Goal: Browse casually: Explore the website without a specific task or goal

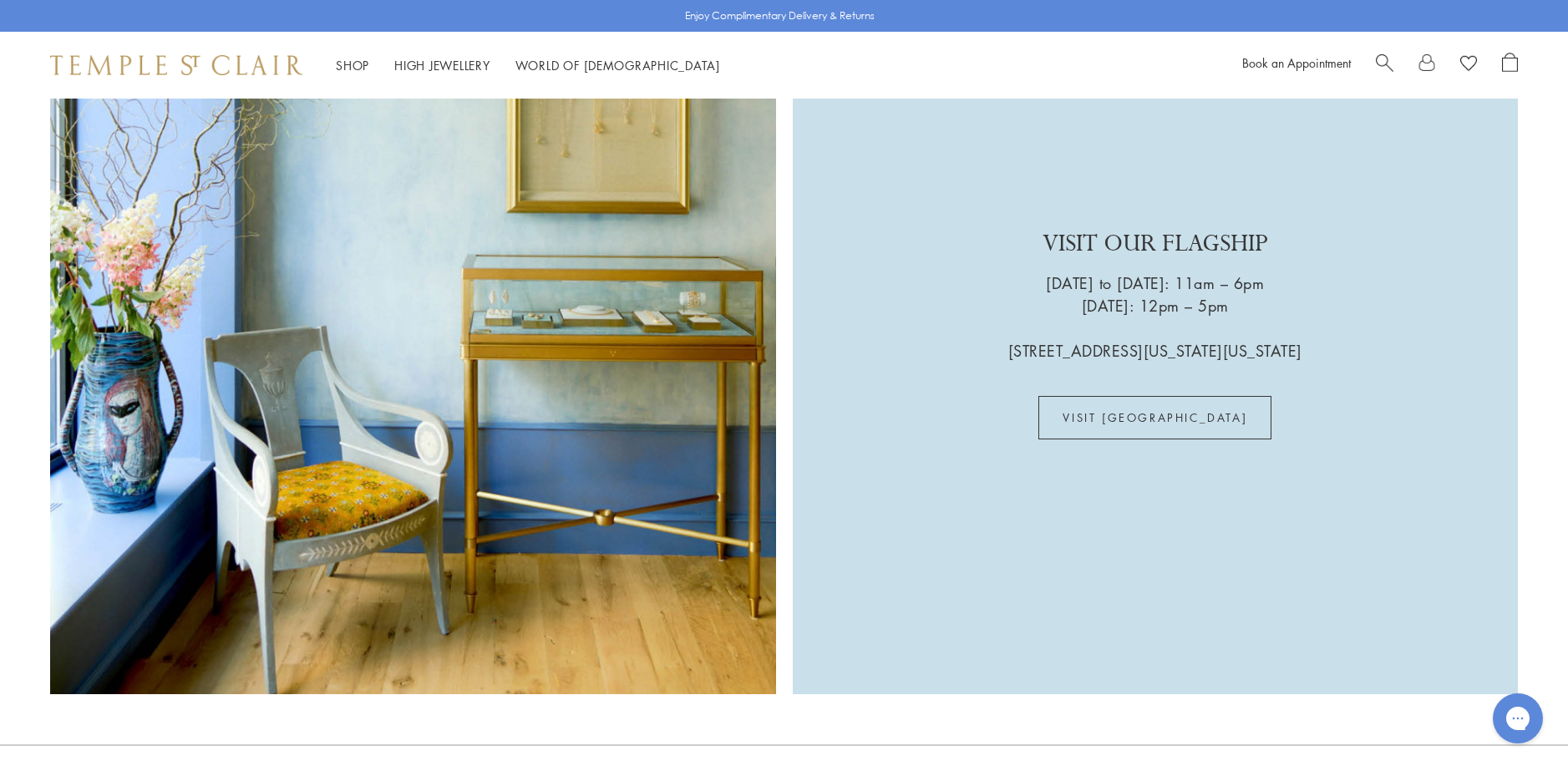
scroll to position [4847, 0]
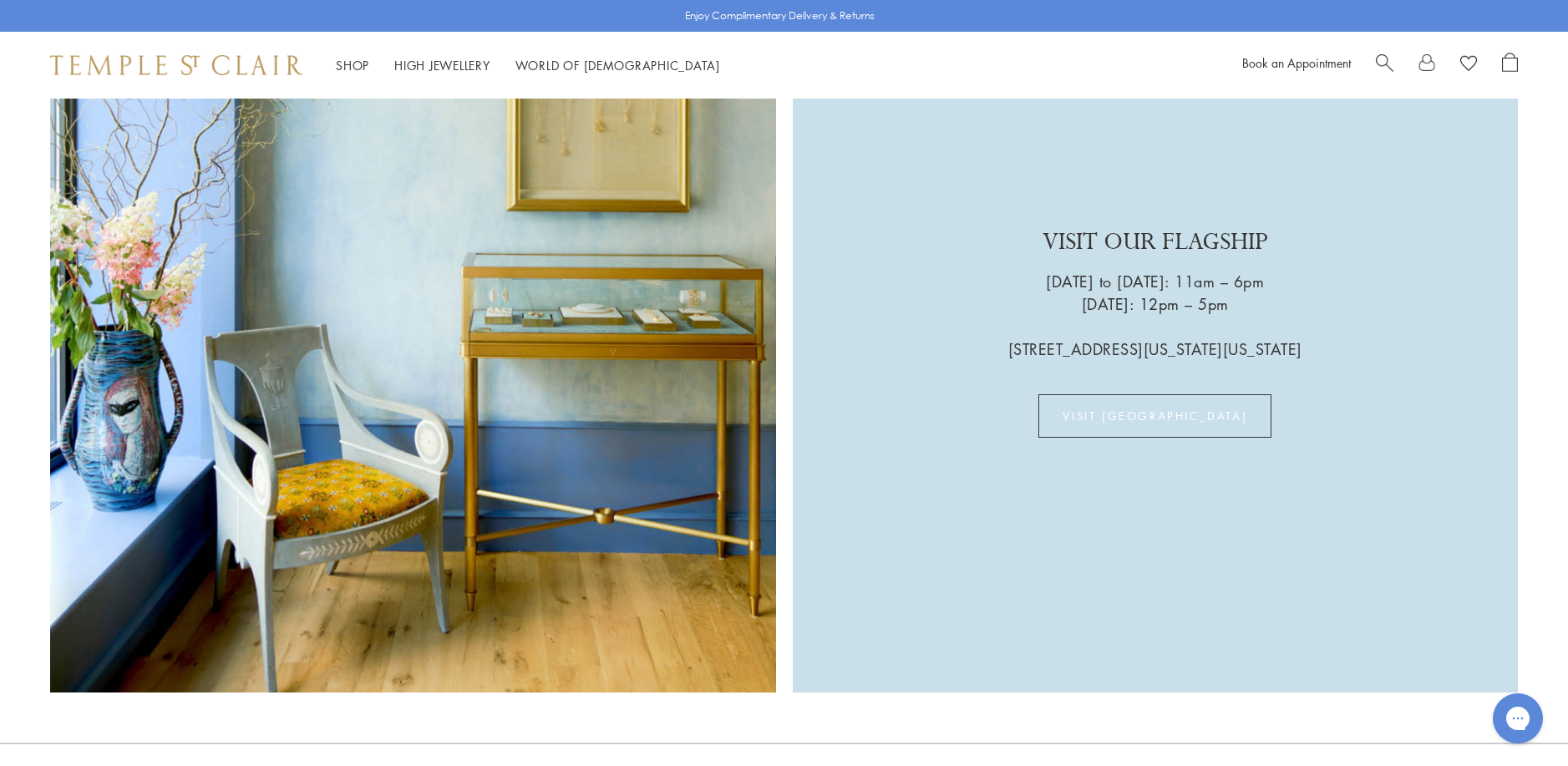
click at [1166, 394] on link "VISIT US" at bounding box center [1155, 415] width 233 height 43
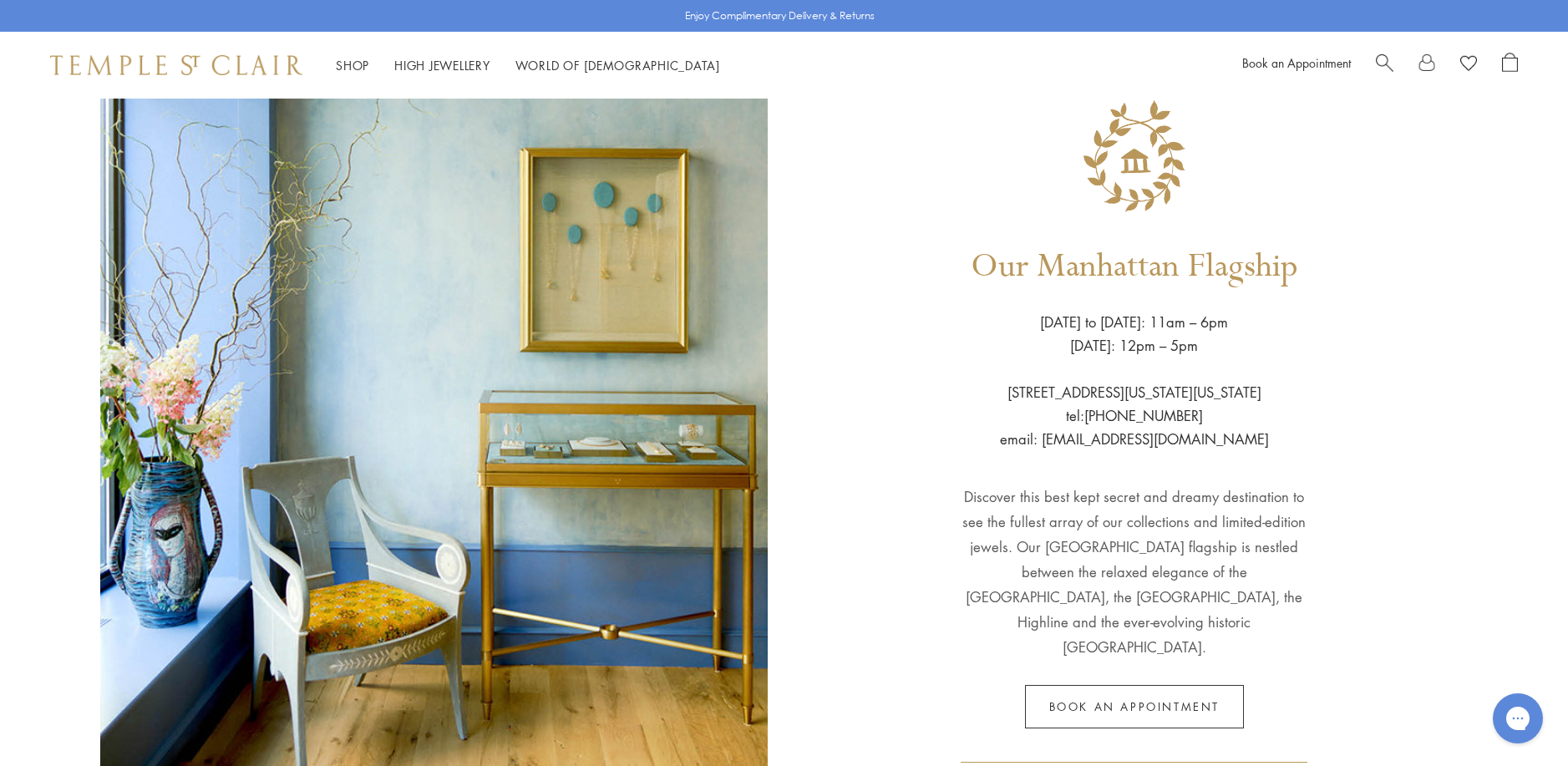
scroll to position [65, 0]
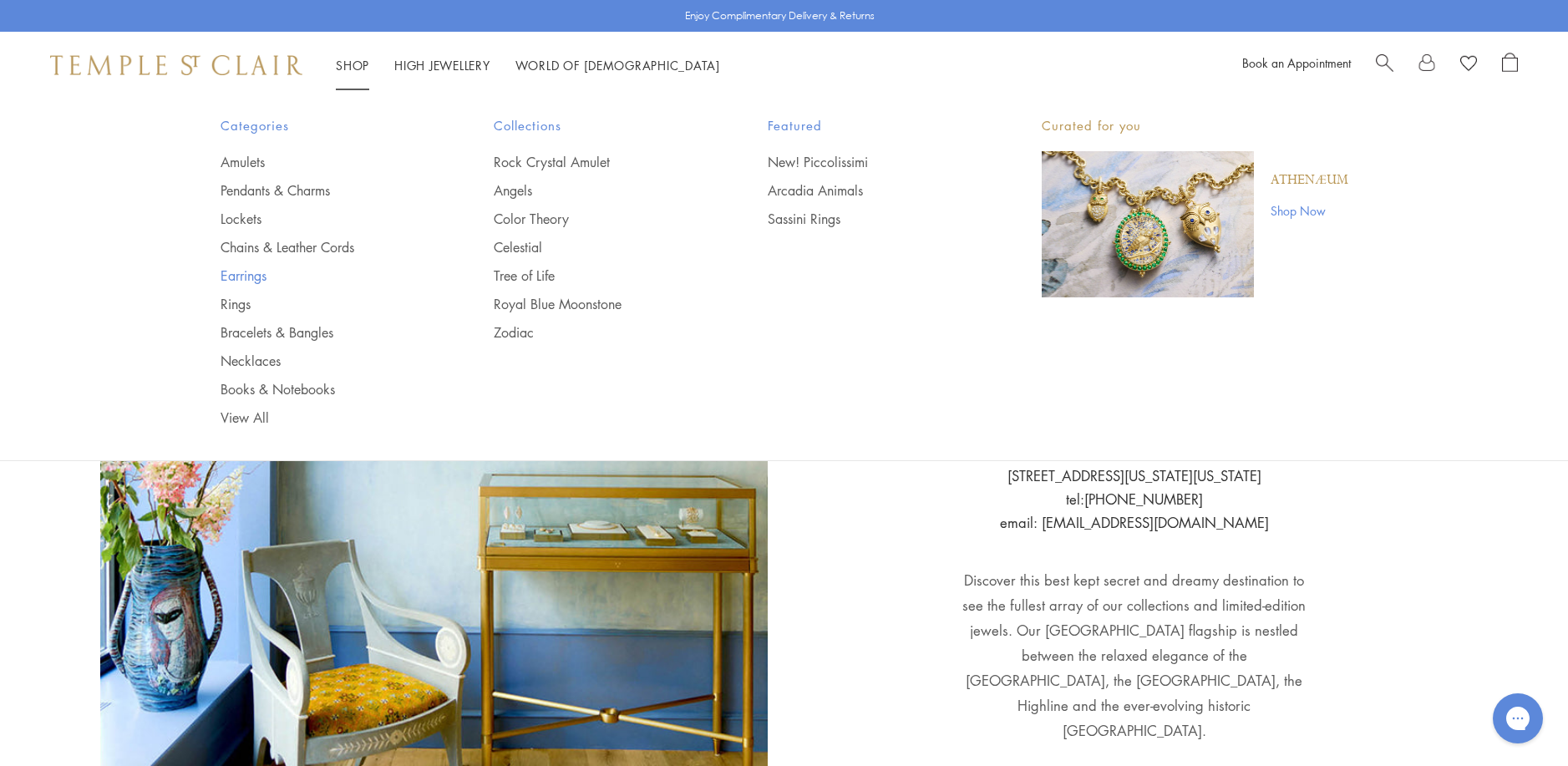
click at [245, 276] on link "Earrings" at bounding box center [324, 275] width 207 height 18
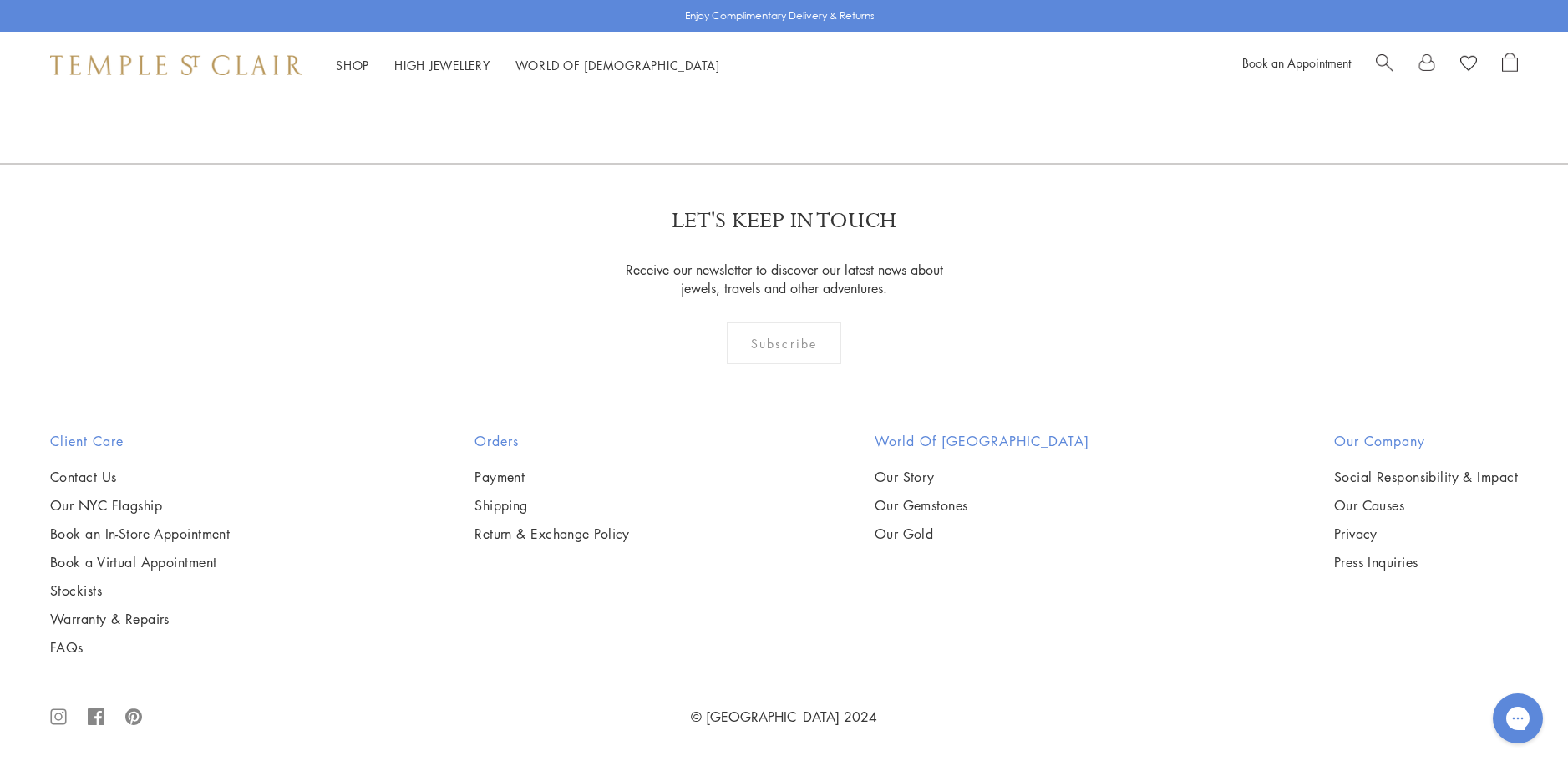
scroll to position [10362, 0]
click at [755, 96] on link "2" at bounding box center [757, 73] width 55 height 46
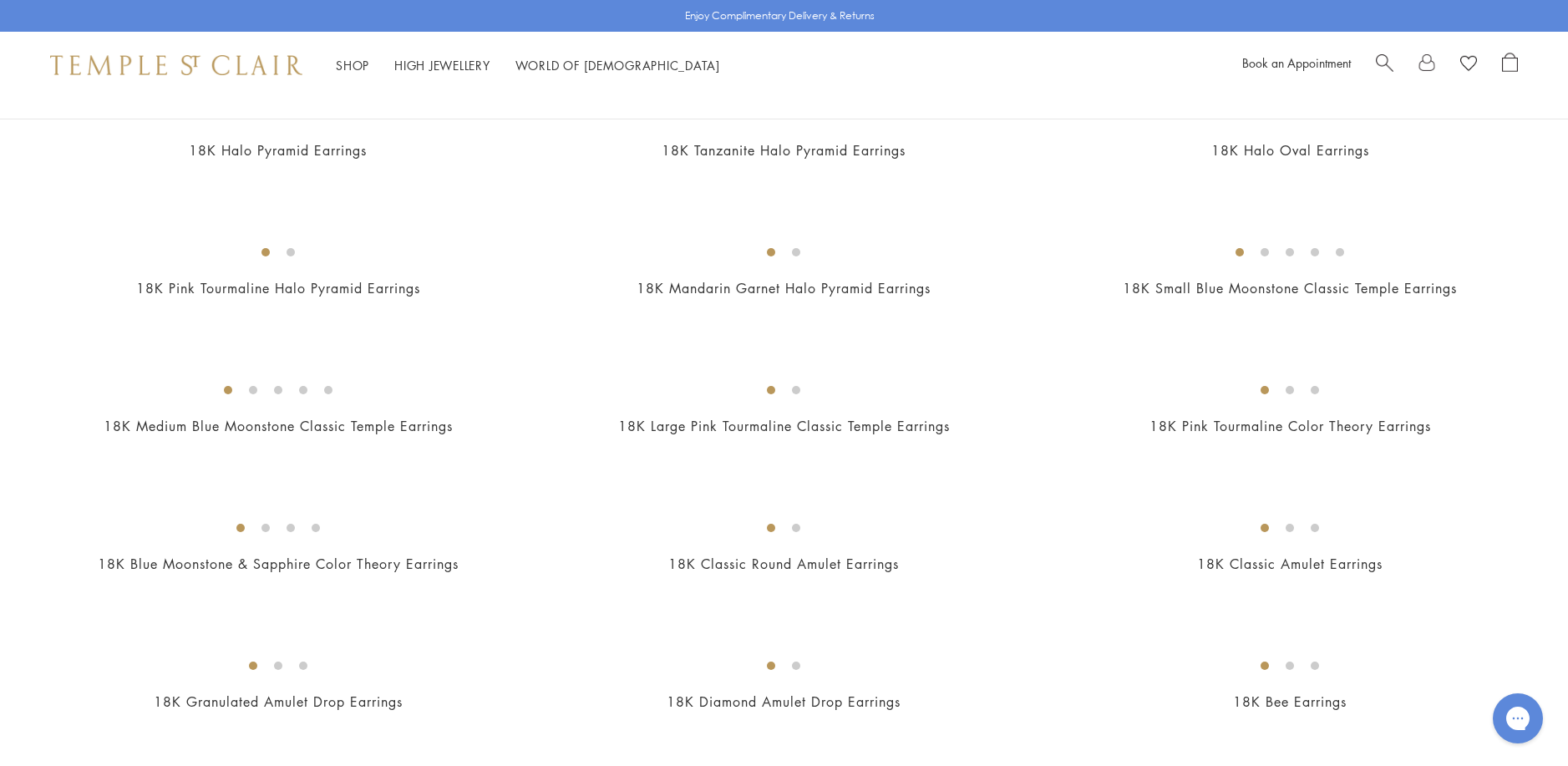
scroll to position [668, 0]
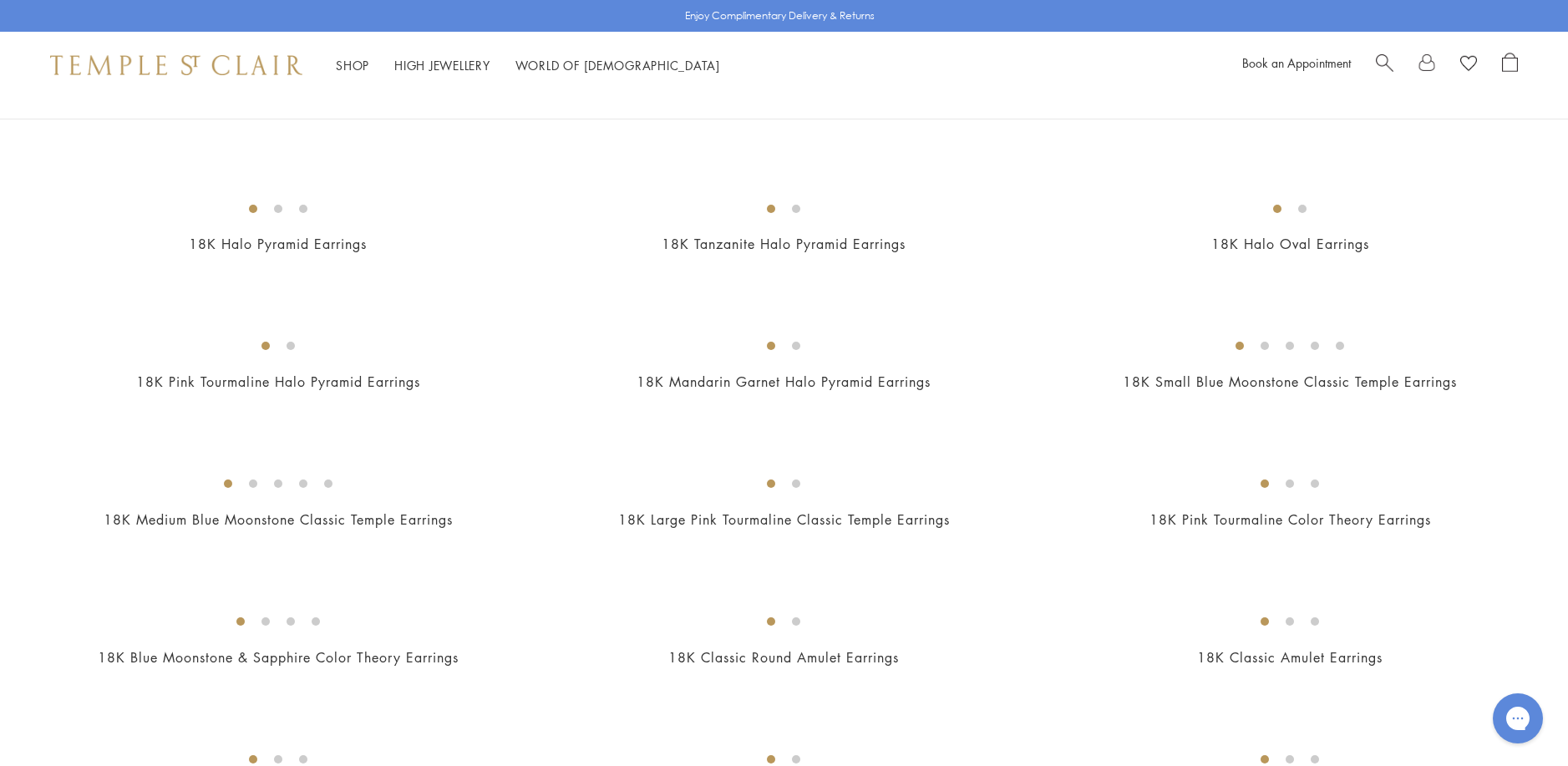
click at [0, 0] on img at bounding box center [0, 0] width 0 height 0
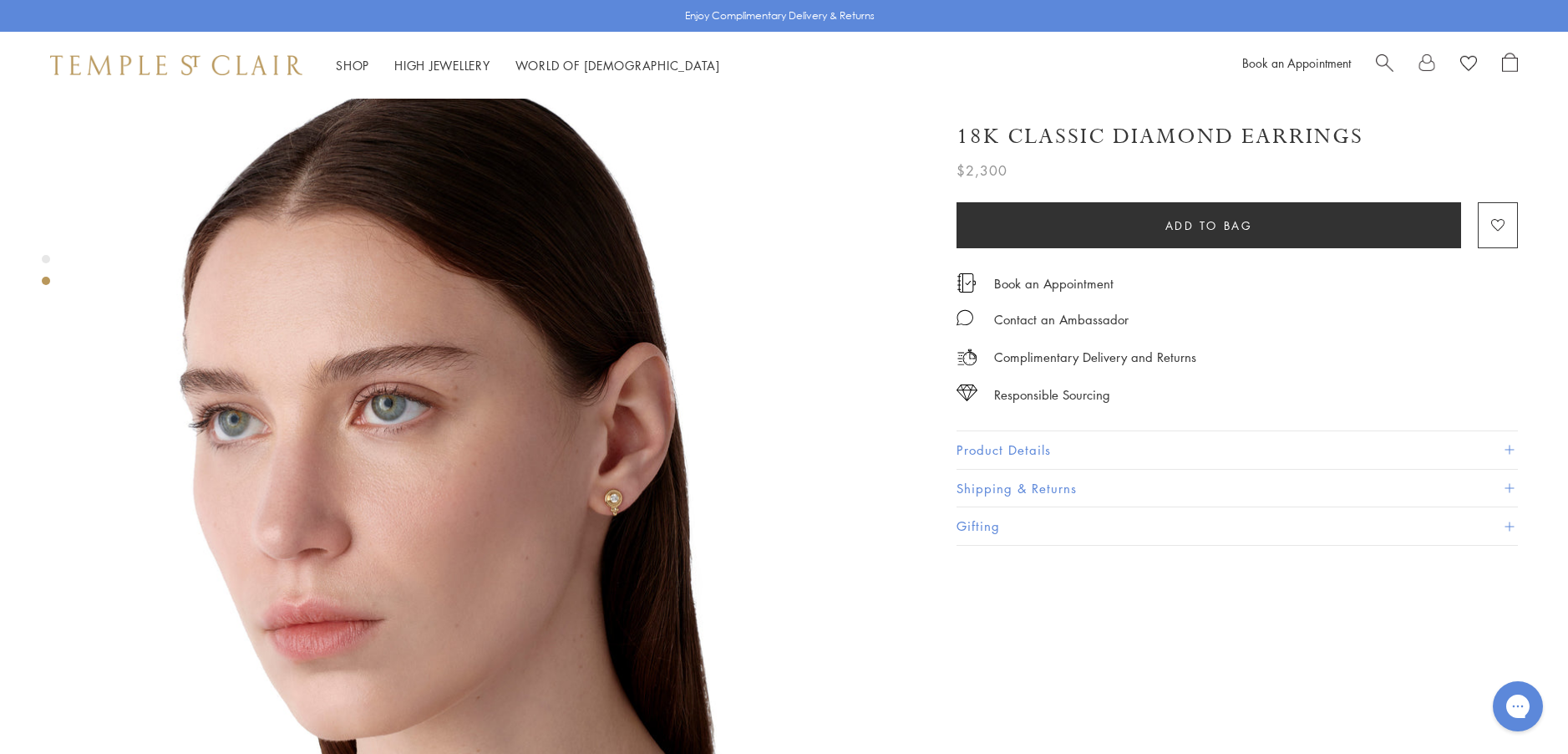
scroll to position [919, 0]
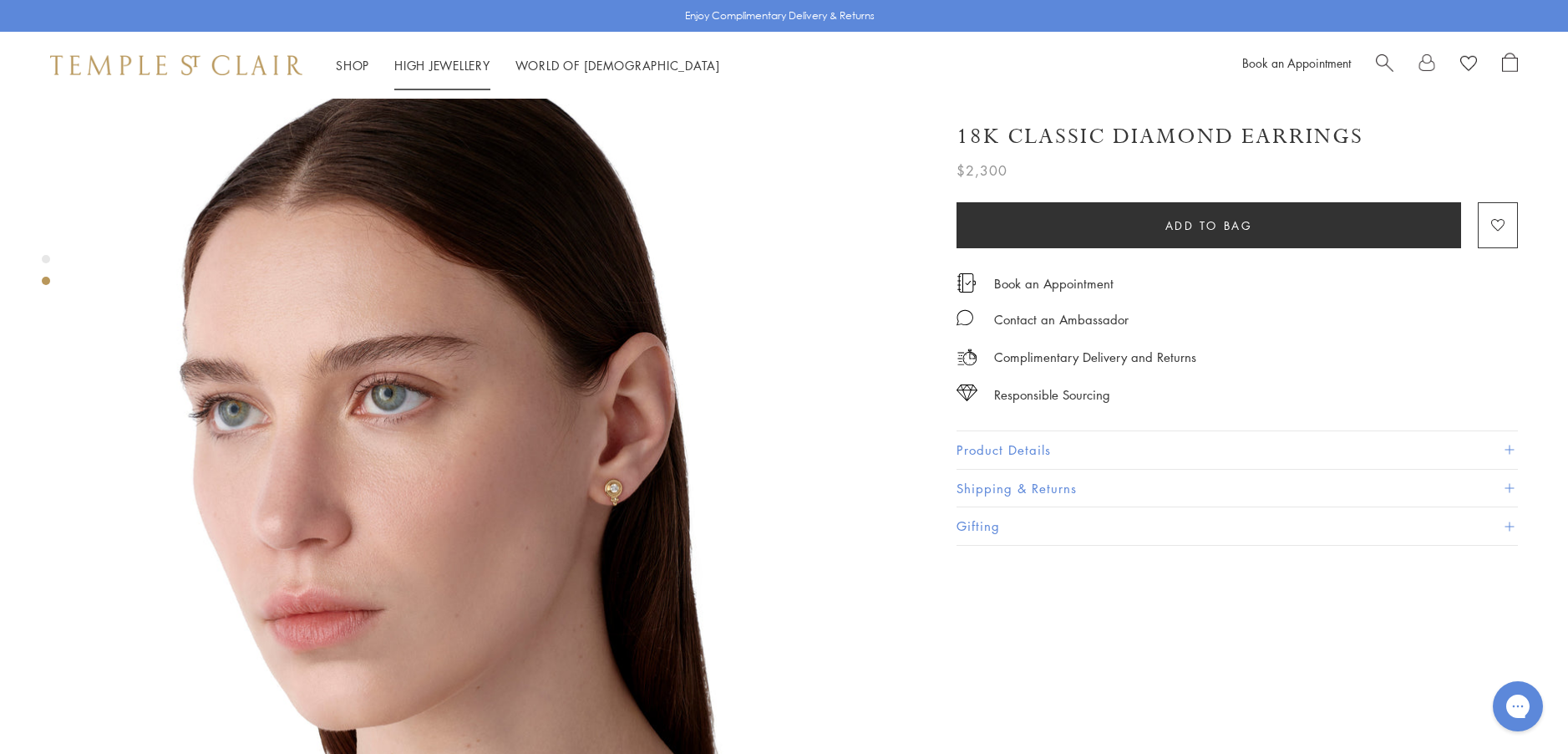
click at [444, 67] on link "High Jewellery High Jewellery" at bounding box center [442, 65] width 96 height 16
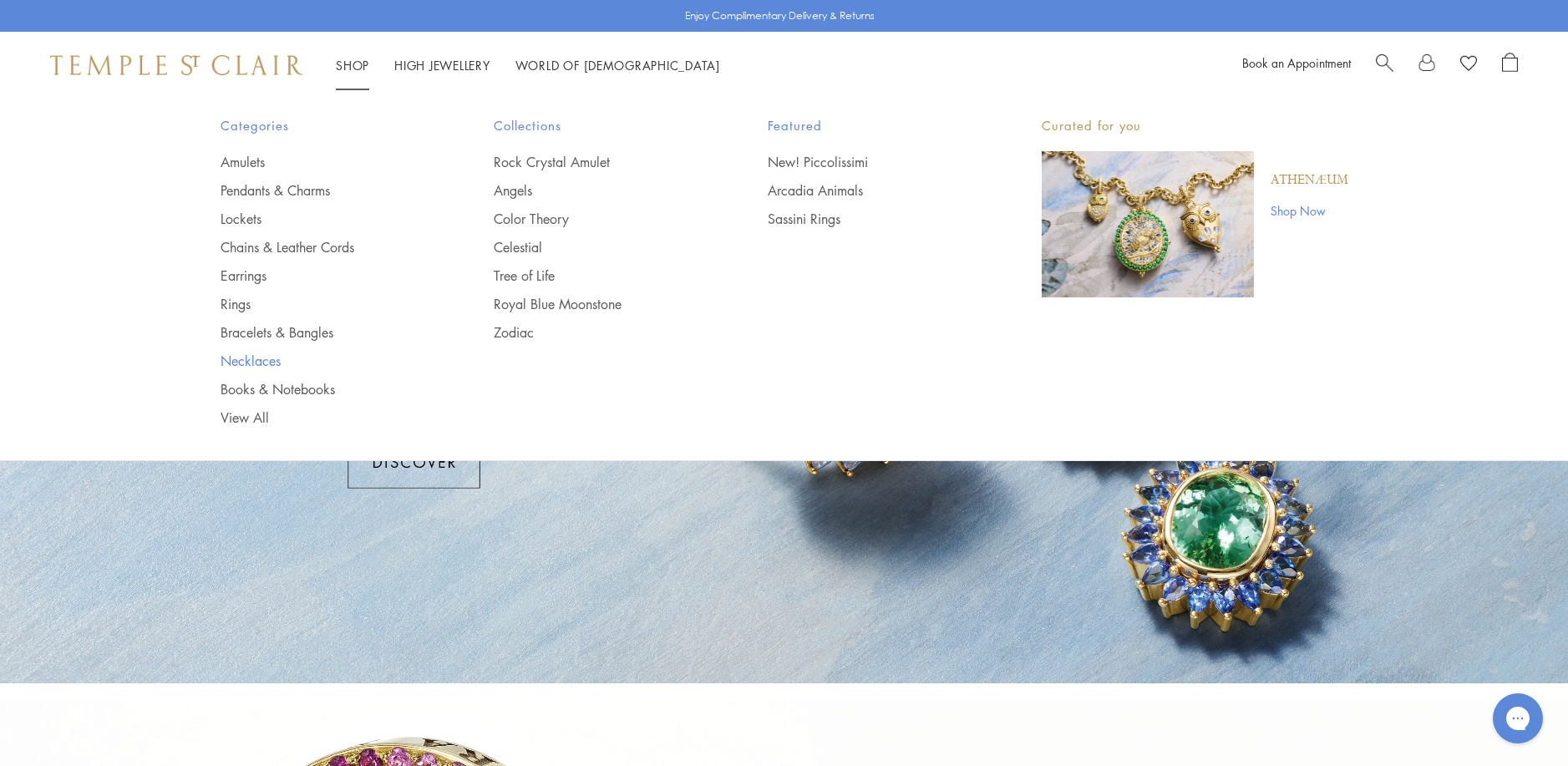
click at [257, 361] on link "Necklaces" at bounding box center [324, 361] width 207 height 18
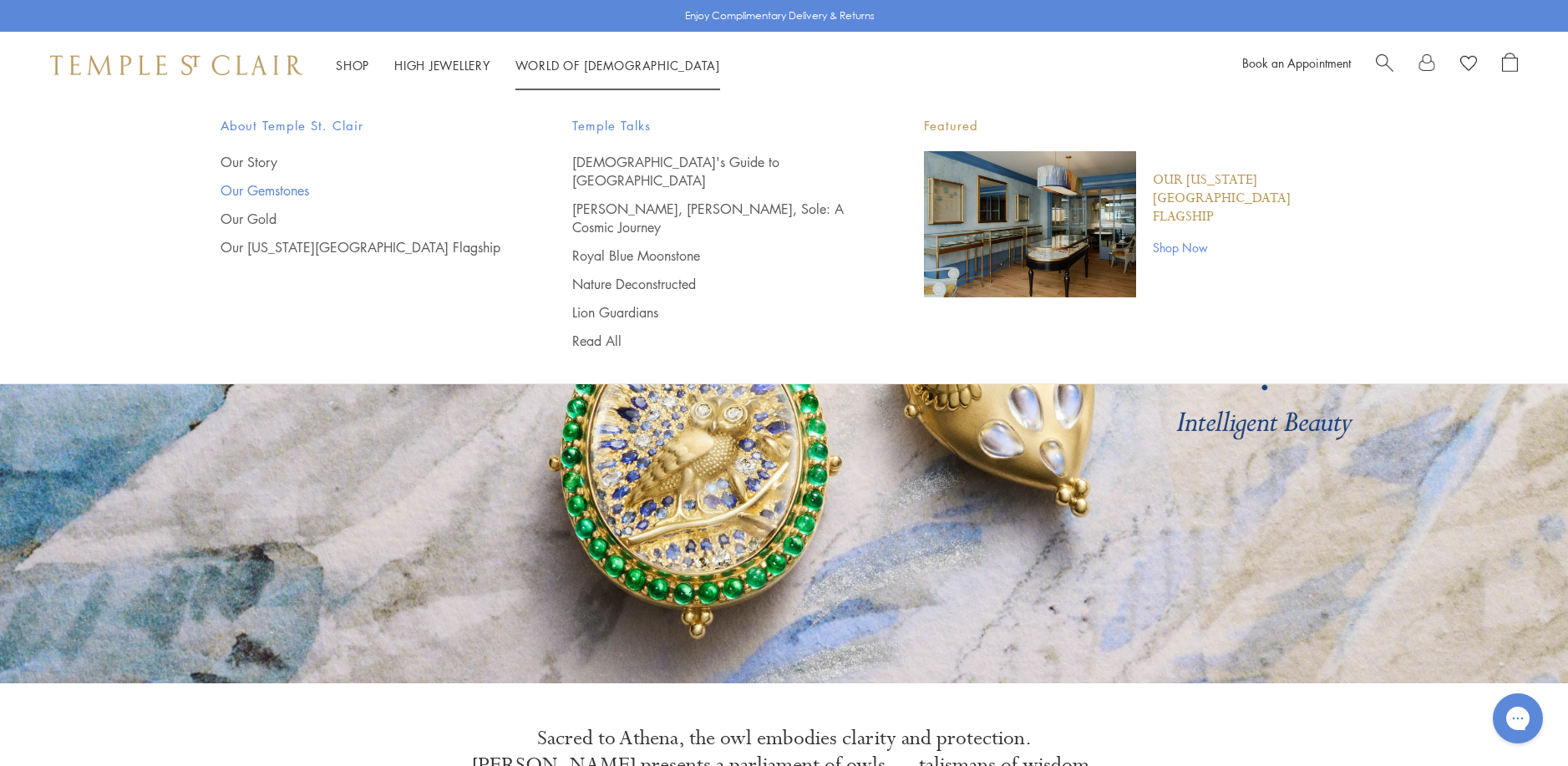
click at [263, 189] on link "Our Gemstones" at bounding box center [362, 190] width 285 height 18
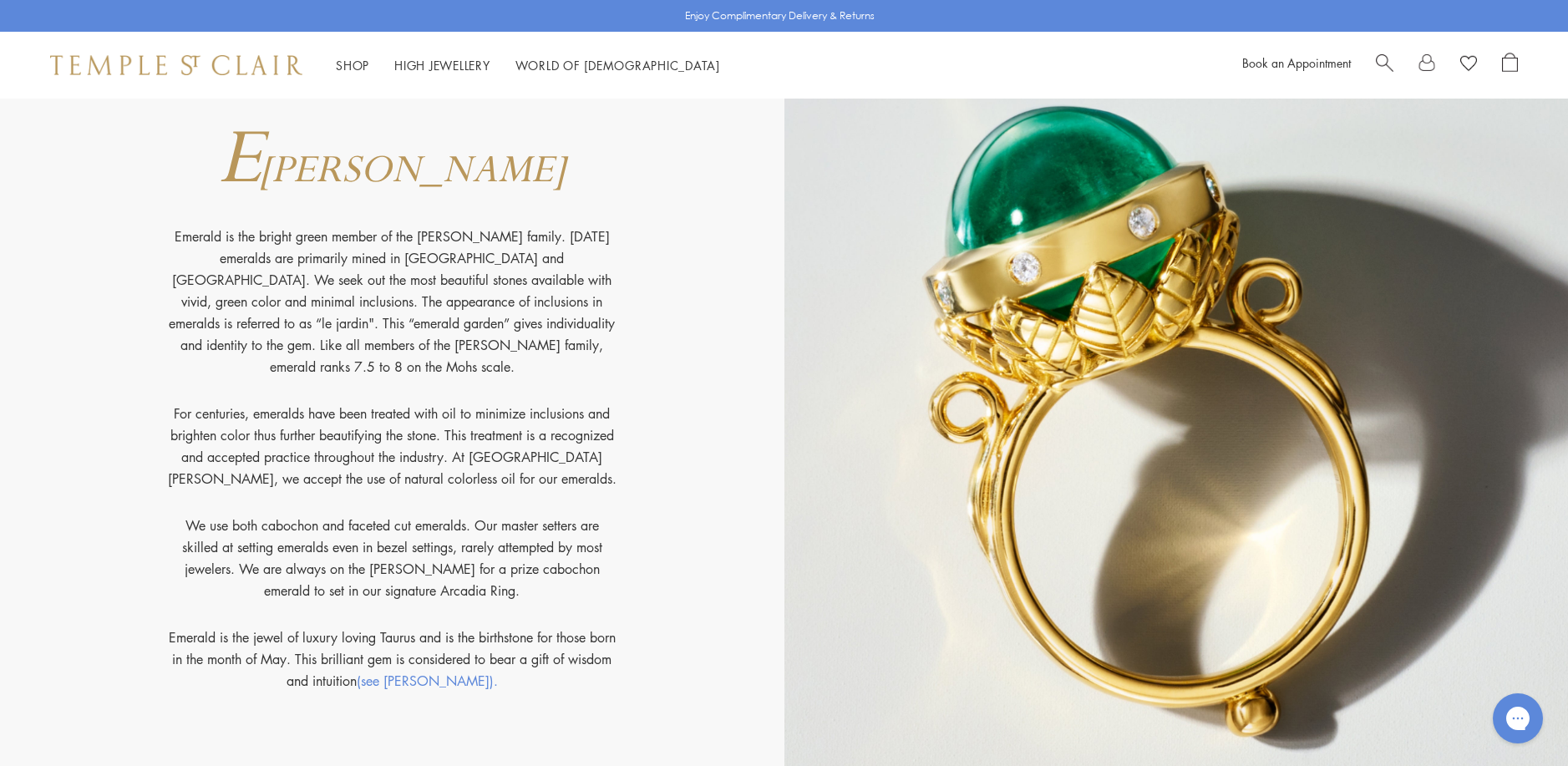
scroll to position [5181, 0]
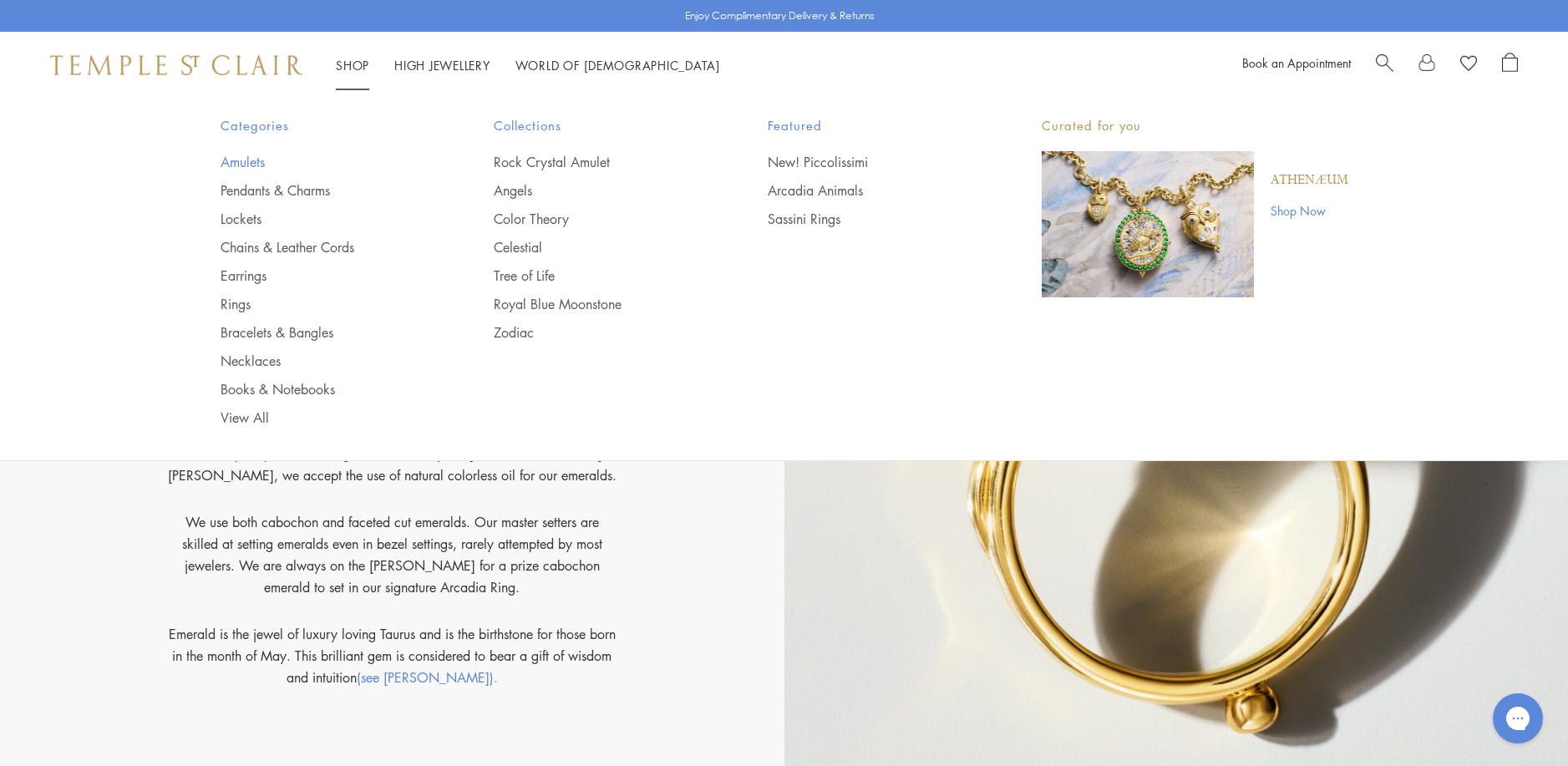
click at [232, 163] on link "Amulets" at bounding box center [324, 162] width 207 height 18
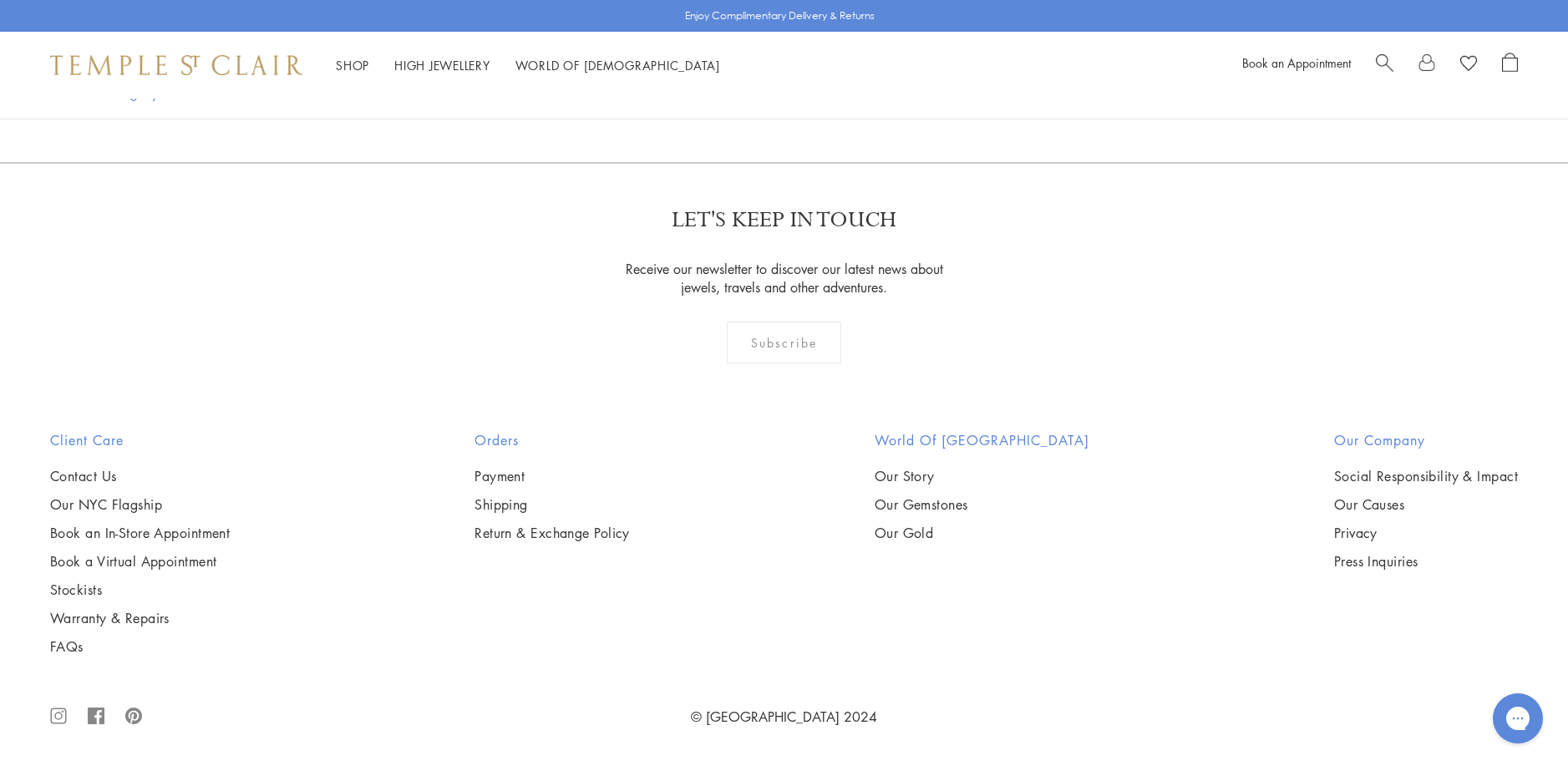
scroll to position [6016, 0]
click at [0, 0] on img at bounding box center [0, 0] width 0 height 0
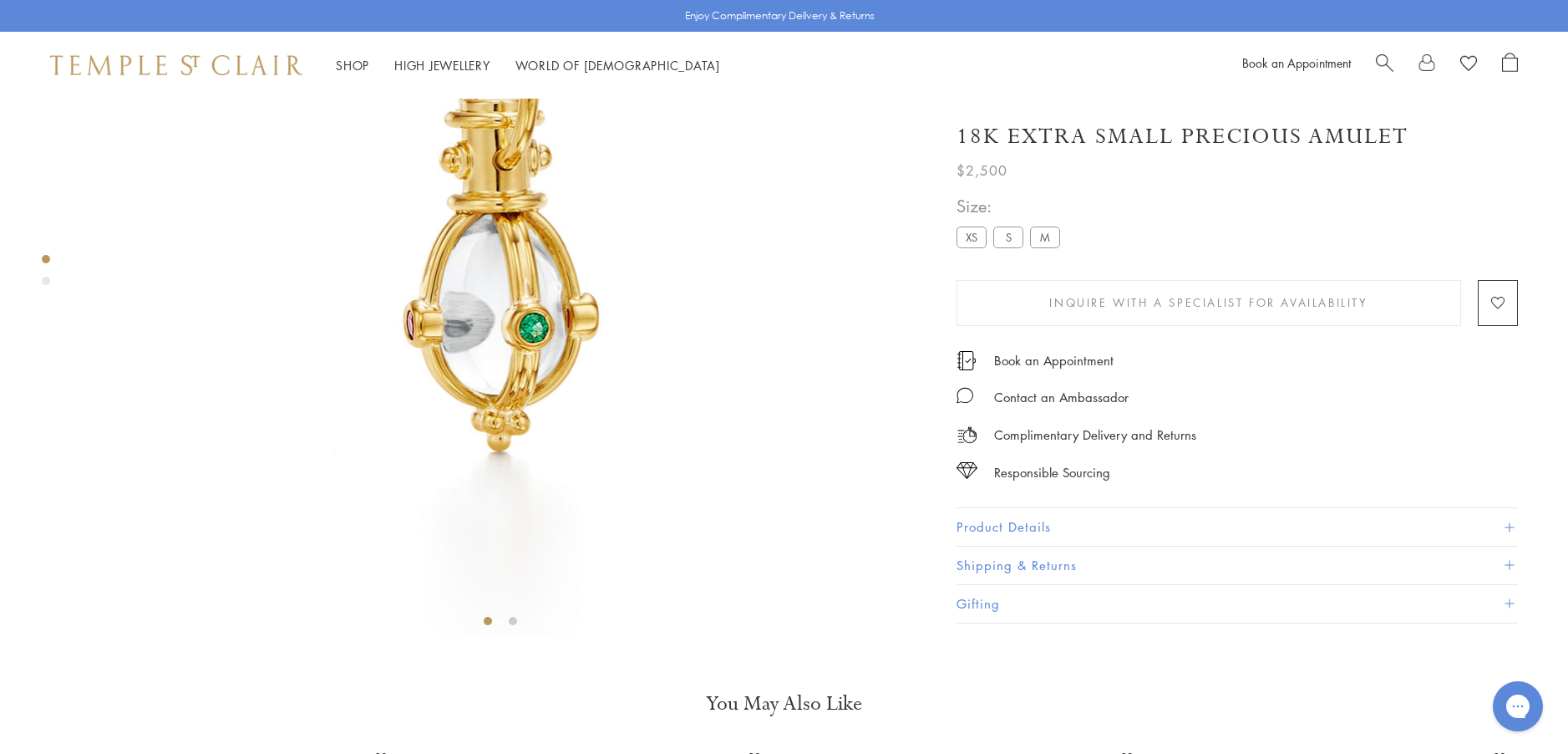
scroll to position [350, 0]
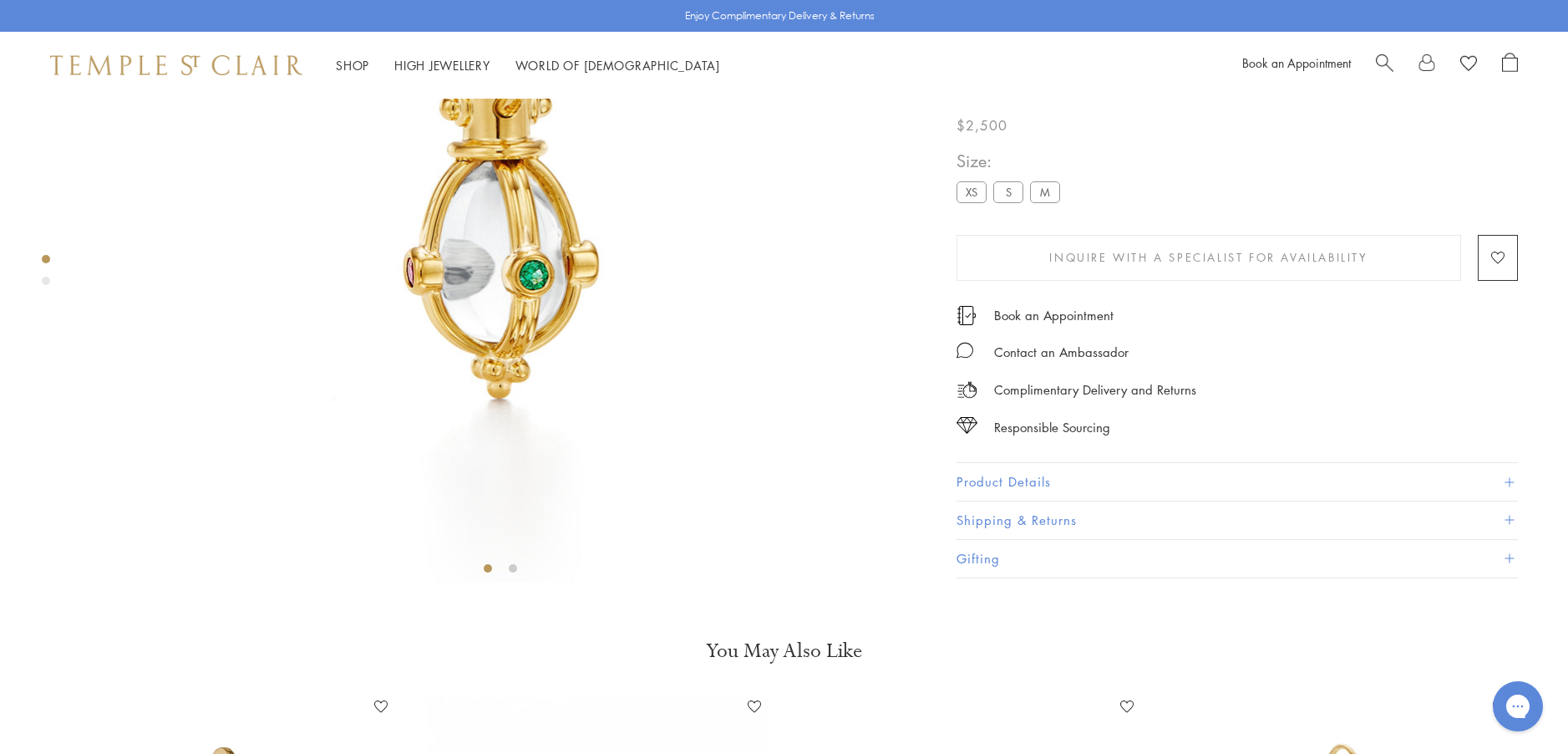
click at [993, 501] on button "Product Details" at bounding box center [1237, 482] width 562 height 38
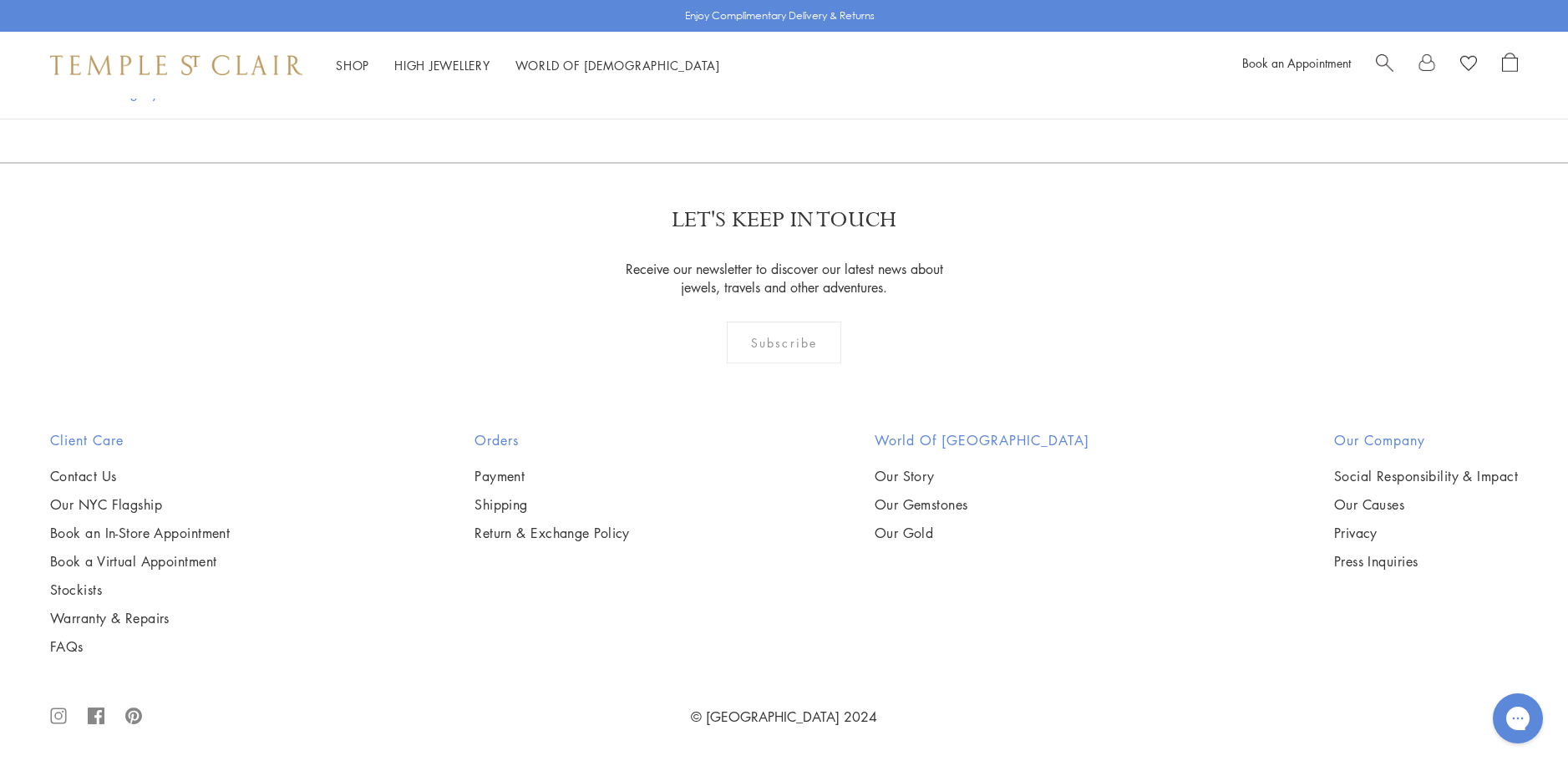
scroll to position [6016, 0]
